Goal: Information Seeking & Learning: Learn about a topic

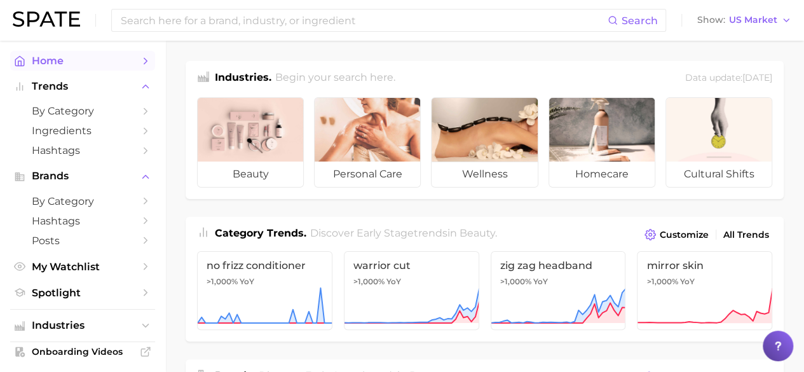
click at [39, 67] on span "Home" at bounding box center [83, 61] width 102 height 12
click at [140, 61] on icon "Sidebar" at bounding box center [145, 60] width 11 height 11
click at [39, 56] on span "Home" at bounding box center [83, 61] width 102 height 12
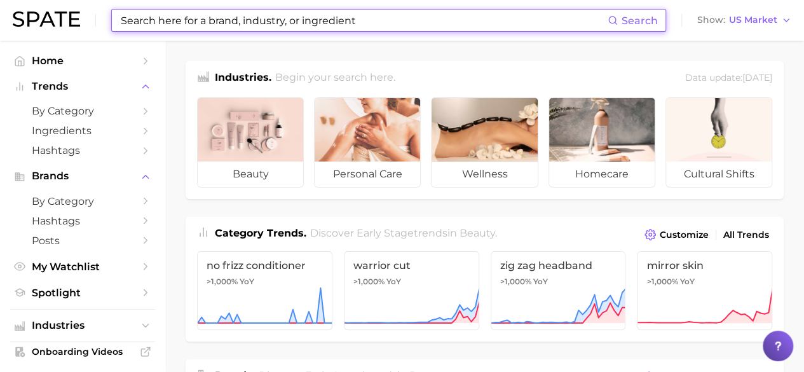
click at [245, 13] on input at bounding box center [363, 21] width 488 height 22
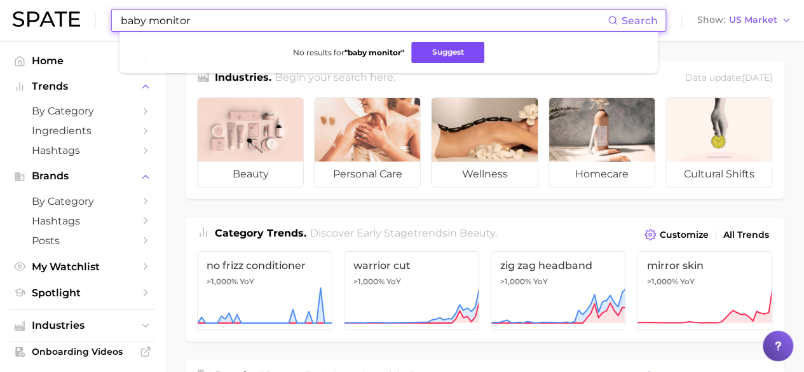
type input "baby monitor"
click at [433, 51] on button "Suggest" at bounding box center [447, 52] width 73 height 21
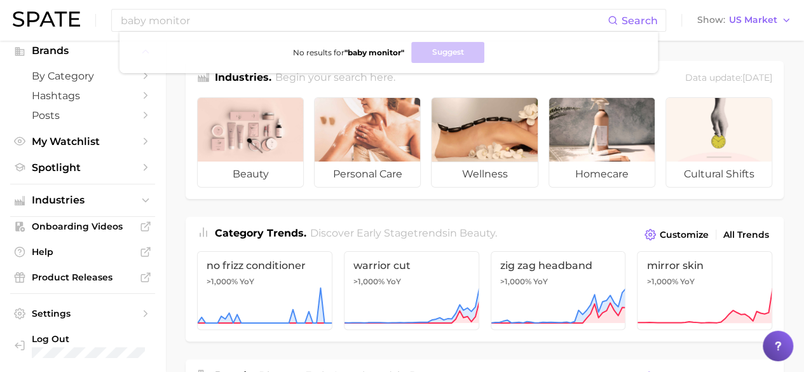
scroll to position [64, 0]
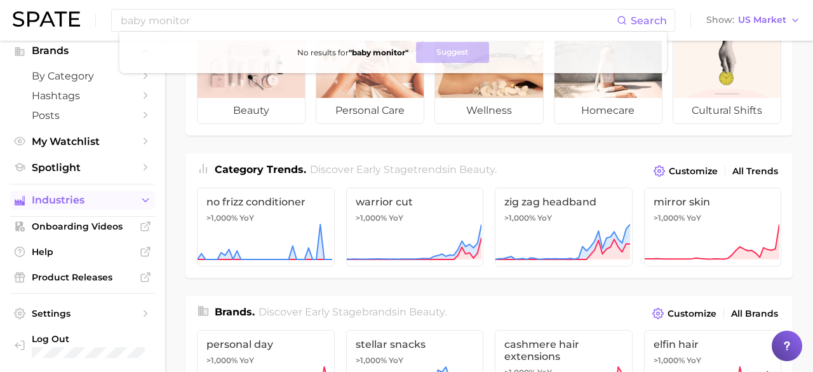
click at [117, 196] on body "baby monitor Search No results for " baby monitor " Suggest Show US Market Home…" at bounding box center [406, 122] width 813 height 372
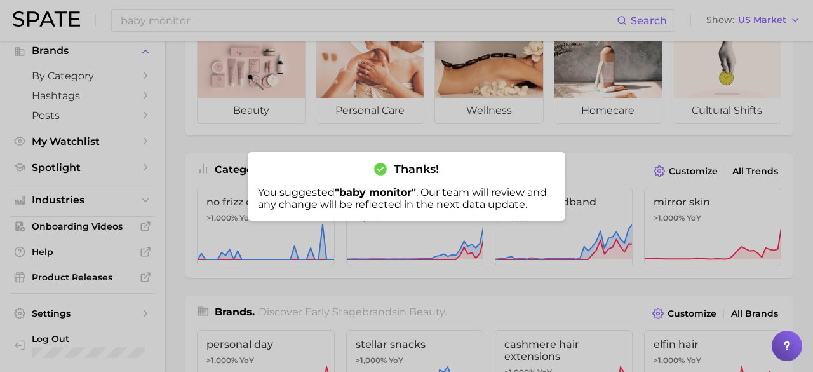
click at [532, 171] on div "Thanks! You suggested " baby monitor " . Our team will review and any change wi…" at bounding box center [407, 186] width 318 height 69
click at [606, 156] on div at bounding box center [406, 186] width 813 height 372
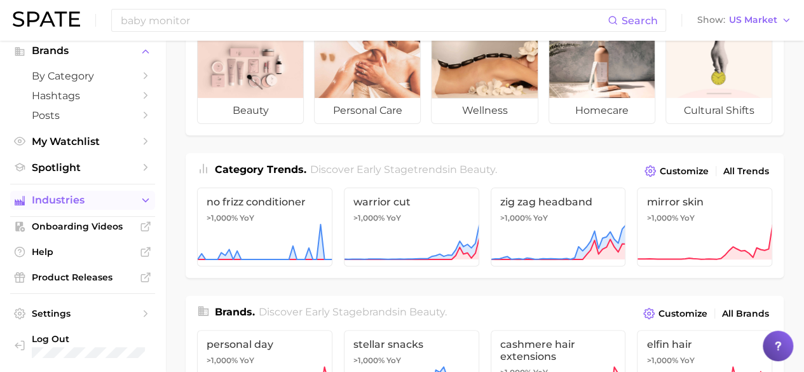
click at [133, 208] on button "Industries" at bounding box center [82, 200] width 145 height 19
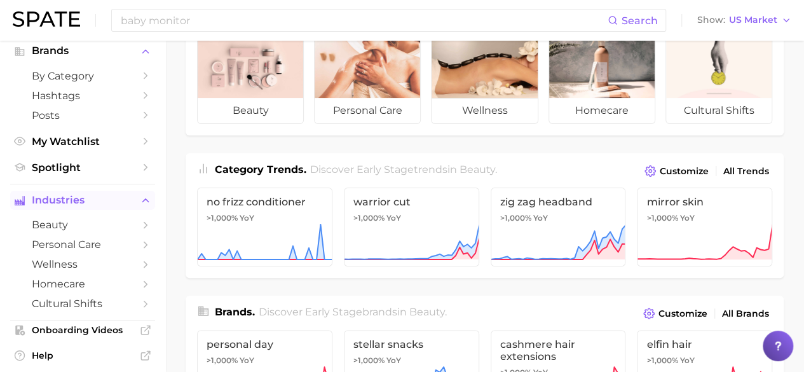
scroll to position [230, 0]
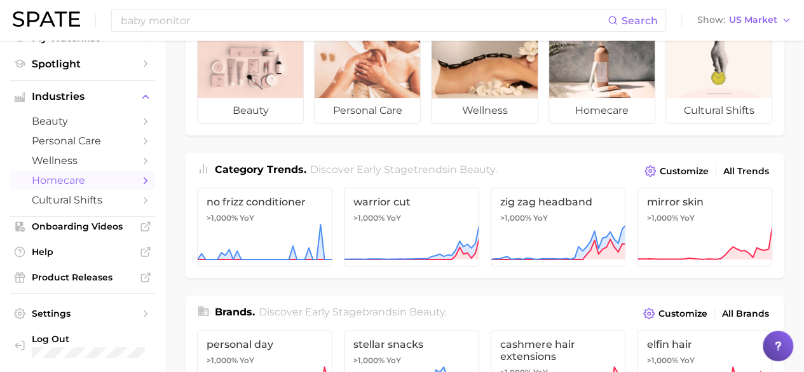
click at [140, 182] on icon "Sidebar" at bounding box center [145, 180] width 11 height 11
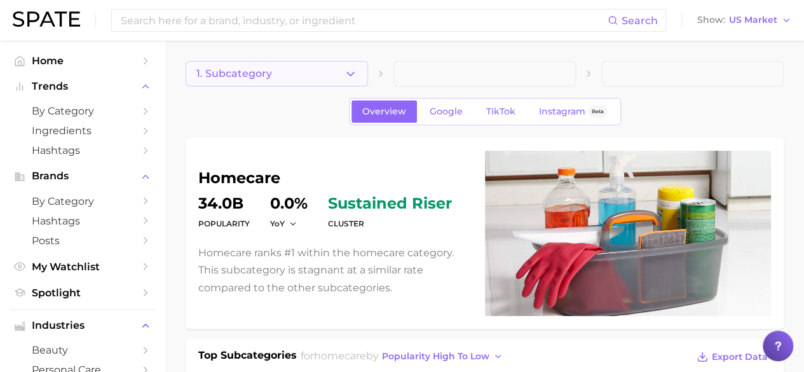
click at [351, 67] on icon "button" at bounding box center [350, 73] width 13 height 13
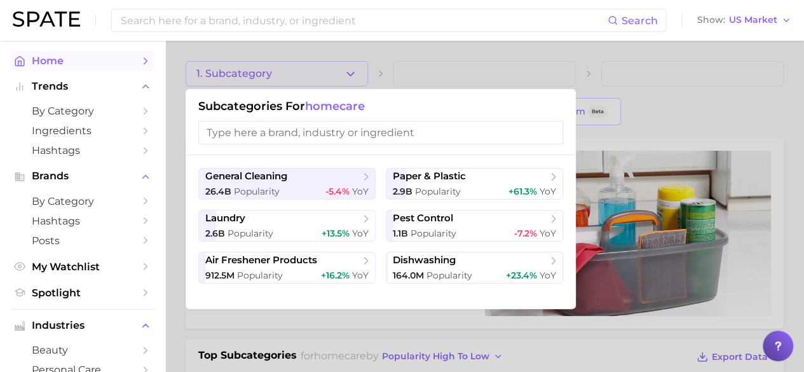
click at [60, 67] on span "Home" at bounding box center [83, 61] width 102 height 12
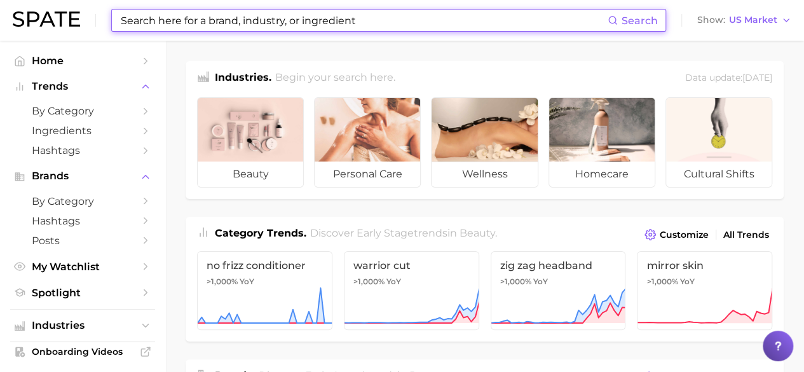
click at [377, 29] on input at bounding box center [363, 21] width 488 height 22
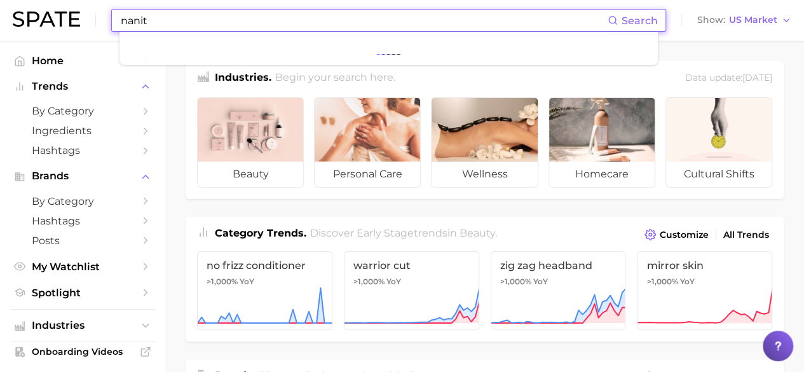
type input "nanit"
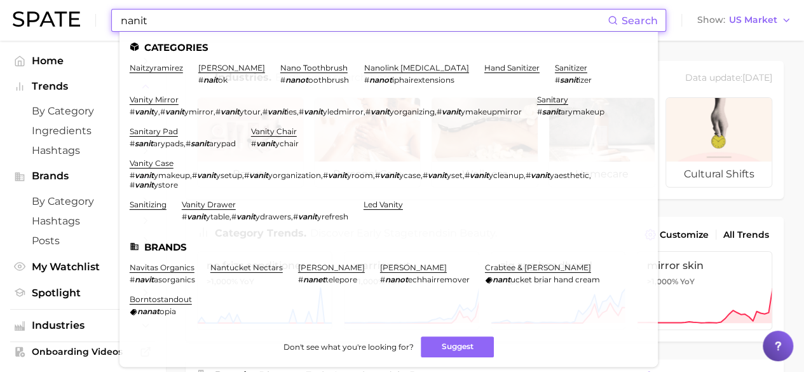
click at [683, 37] on div "nanit Search Categories naitzyramirez [PERSON_NAME] # nait ok nano toothbrush #…" at bounding box center [402, 20] width 778 height 41
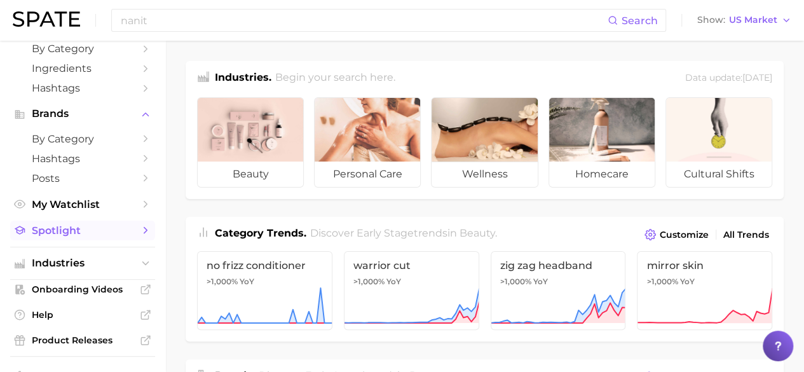
scroll to position [125, 0]
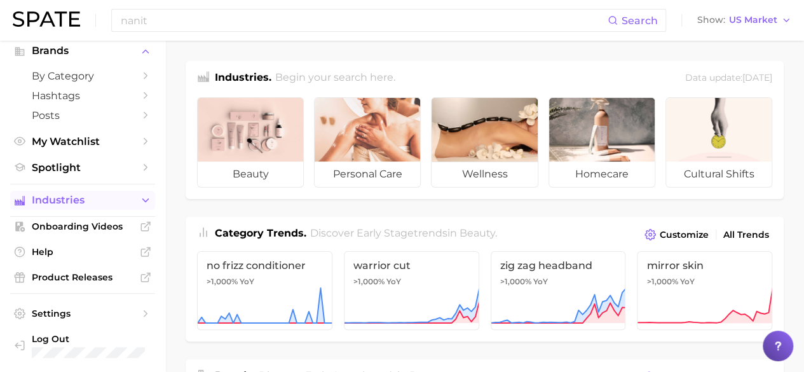
click at [99, 210] on button "Industries" at bounding box center [82, 200] width 145 height 19
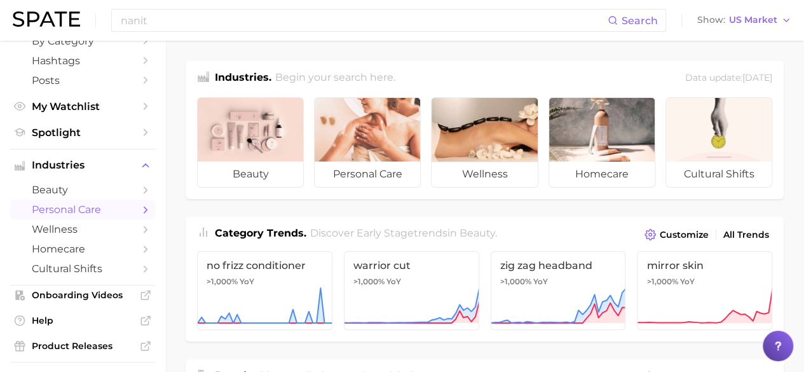
scroll to position [189, 0]
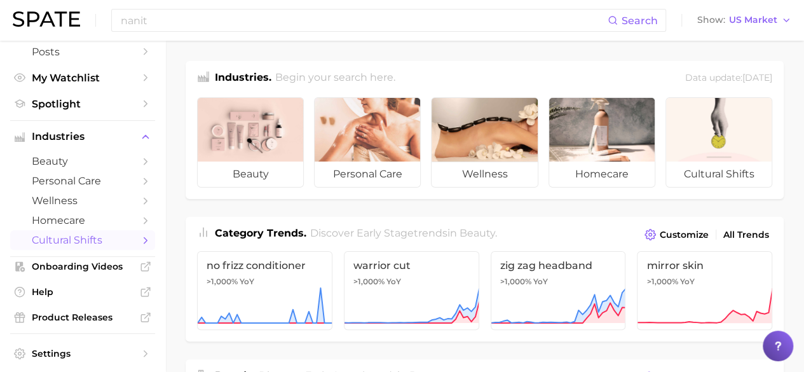
click at [102, 245] on span "cultural shifts" at bounding box center [83, 240] width 102 height 12
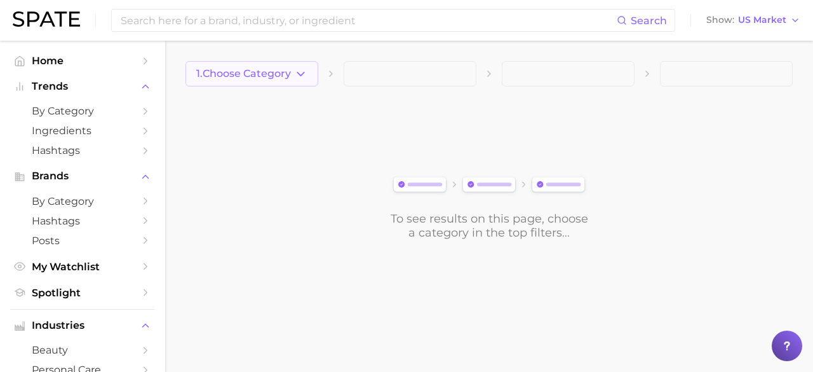
click at [304, 81] on button "1. Choose Category" at bounding box center [252, 73] width 133 height 25
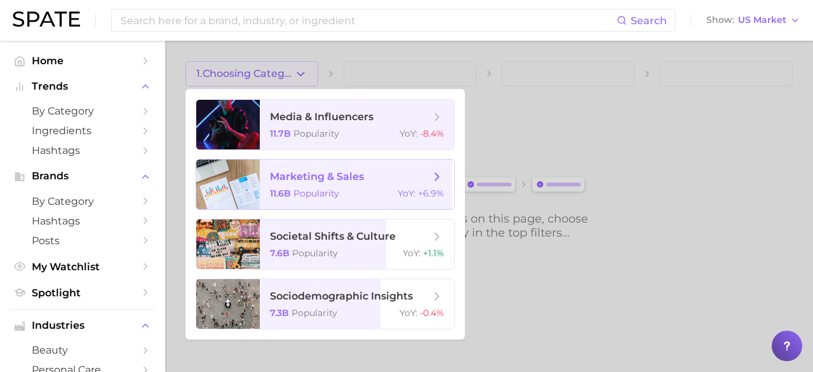
click at [414, 173] on span "marketing & sales" at bounding box center [350, 177] width 160 height 14
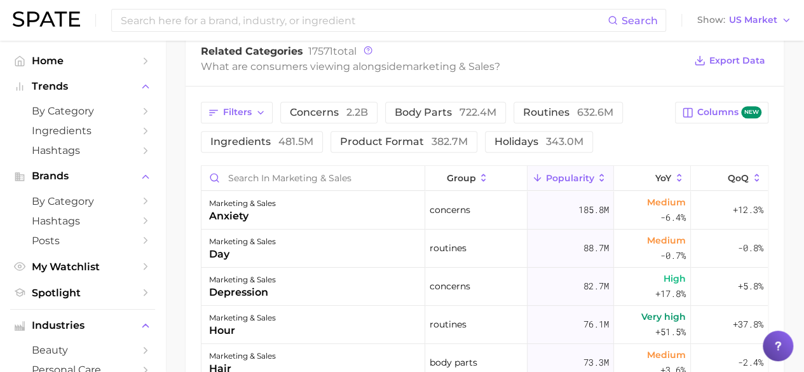
scroll to position [191, 0]
